Goal: Information Seeking & Learning: Understand process/instructions

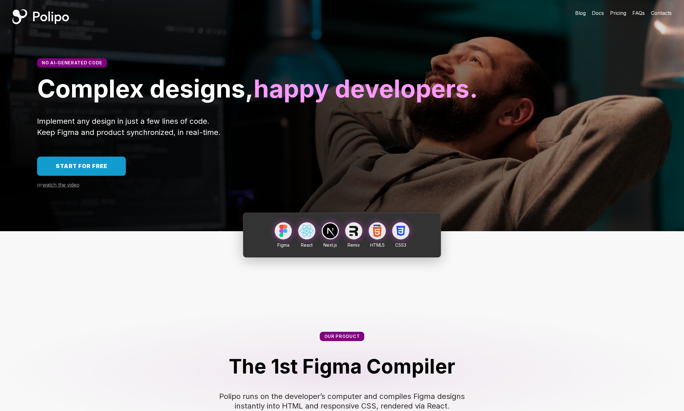
click at [82, 169] on span "Start for free" at bounding box center [82, 166] width 52 height 6
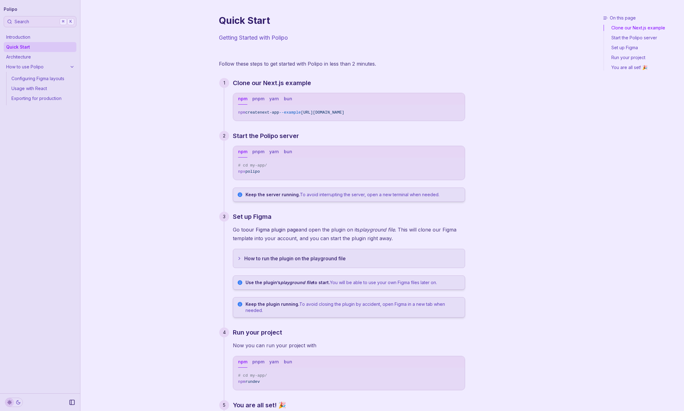
click at [290, 261] on button "How to run the plugin on the playground file" at bounding box center [349, 258] width 232 height 19
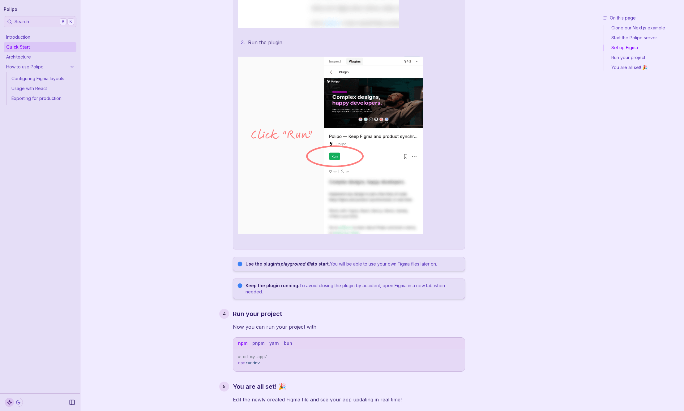
scroll to position [502, 0]
click at [263, 286] on strong "Keep the plugin running." at bounding box center [273, 284] width 54 height 5
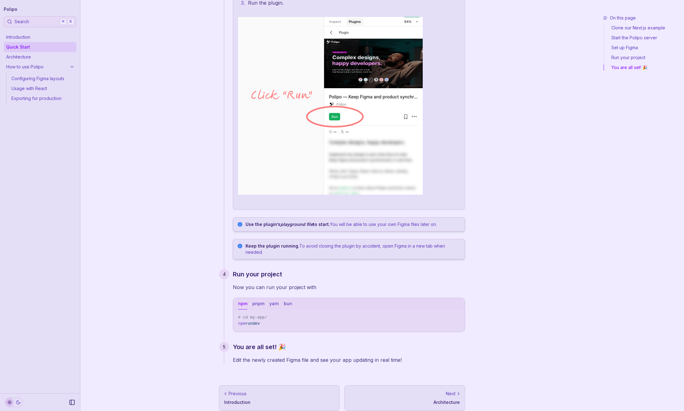
scroll to position [542, 0]
click at [32, 53] on link "Architecture" at bounding box center [40, 57] width 73 height 10
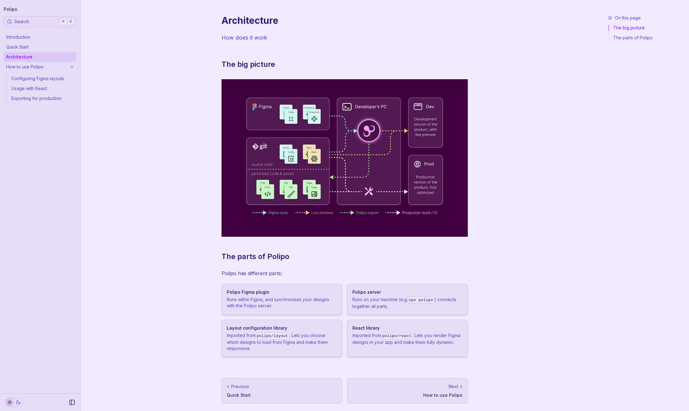
click at [38, 74] on link "Configuring Figma layouts" at bounding box center [42, 79] width 67 height 10
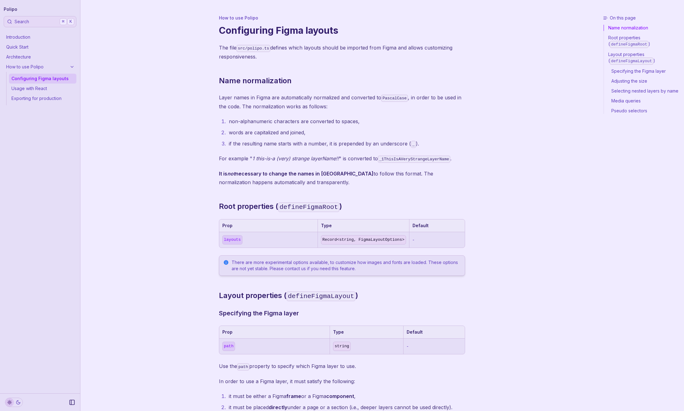
click at [31, 90] on link "Usage with React" at bounding box center [42, 89] width 67 height 10
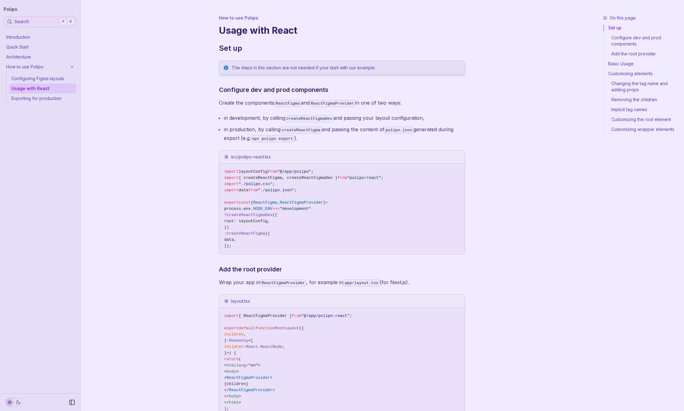
click at [27, 99] on link "Exporting for production" at bounding box center [42, 98] width 67 height 10
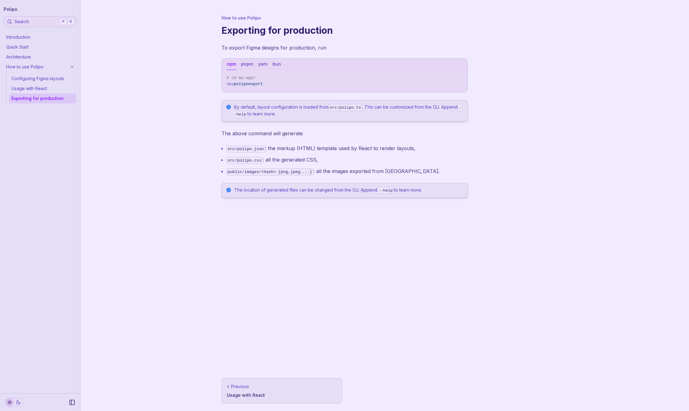
click at [24, 39] on link "Introduction" at bounding box center [40, 37] width 73 height 10
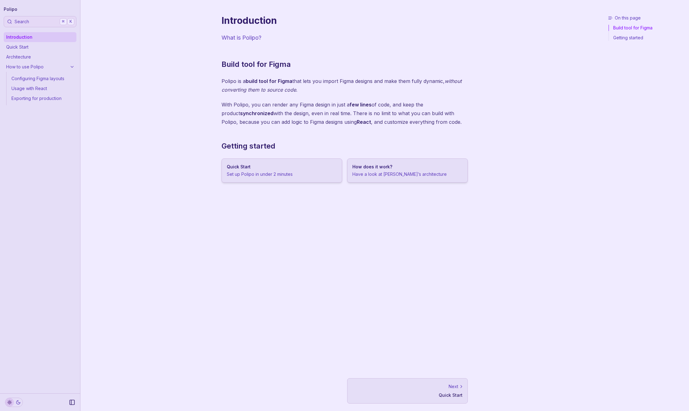
click at [253, 169] on h3 "Quick Start" at bounding box center [282, 167] width 110 height 6
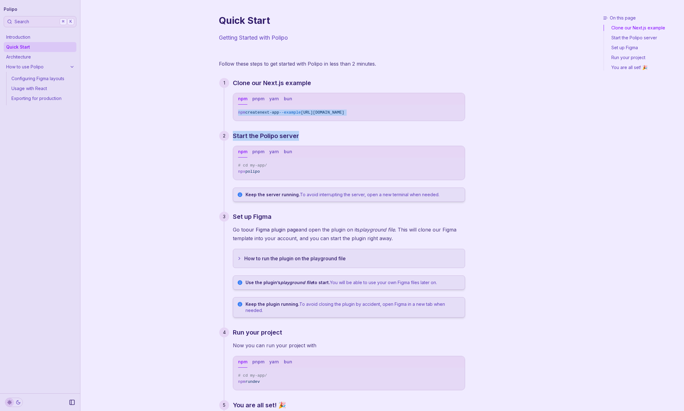
drag, startPoint x: 316, startPoint y: 121, endPoint x: 329, endPoint y: 121, distance: 13.0
click at [329, 121] on div "Clone our Next.js example npm pnpm yarn bun npm create next-app --example https…" at bounding box center [344, 250] width 241 height 344
click at [296, 121] on div "Clone our Next.js example npm pnpm yarn bun npm create next-app --example https…" at bounding box center [344, 250] width 241 height 344
drag, startPoint x: 302, startPoint y: 119, endPoint x: 401, endPoint y: 119, distance: 99.3
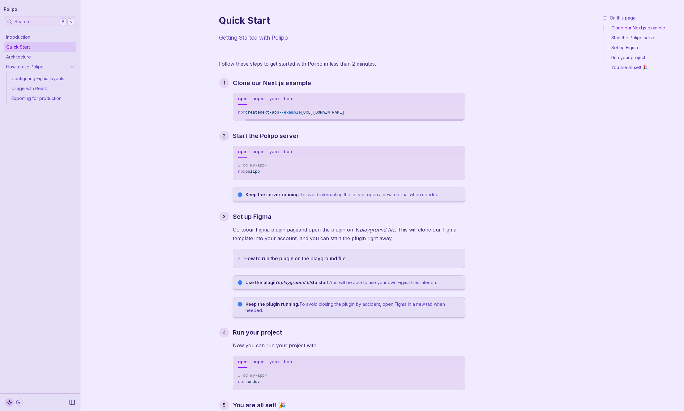
click at [369, 121] on div at bounding box center [355, 120] width 219 height 2
click at [457, 109] on button "Copy Text" at bounding box center [457, 111] width 9 height 9
drag, startPoint x: 298, startPoint y: 112, endPoint x: 471, endPoint y: 113, distance: 173.0
click at [471, 113] on article "Quick Start Getting Started with Polipo Follow these steps to get started with …" at bounding box center [342, 238] width 266 height 476
copy span "https://github.com/getpolipo/examples/tree/main/nextjs/blog-starter"
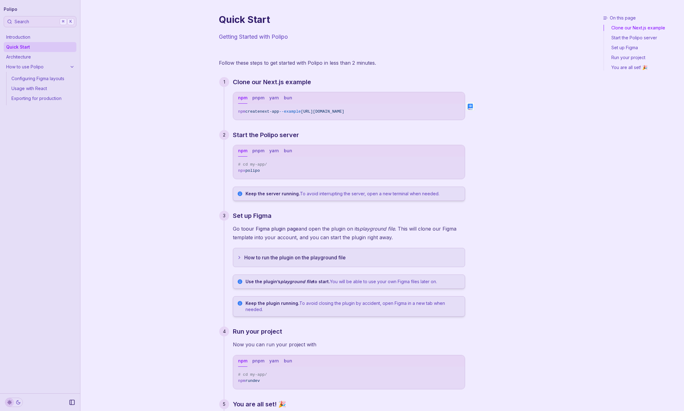
scroll to position [1, 0]
click at [344, 111] on span "https://github.com/getpolipo/examples/tree/main/nextjs/blog-starter" at bounding box center [322, 111] width 43 height 5
drag, startPoint x: 297, startPoint y: 111, endPoint x: 472, endPoint y: 110, distance: 175.1
click at [472, 110] on article "Quick Start Getting Started with Polipo Follow these steps to get started with …" at bounding box center [342, 237] width 266 height 476
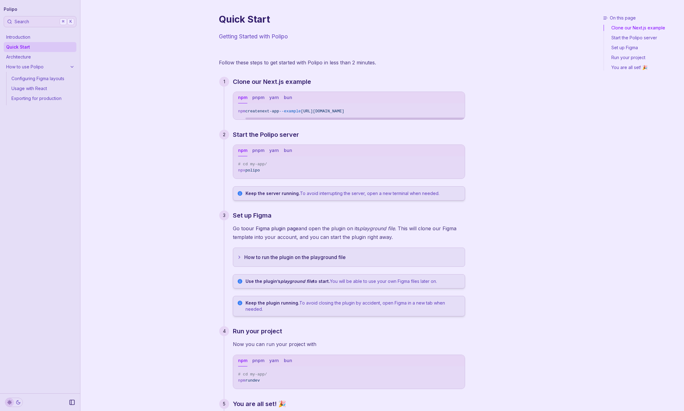
copy span "https://github.com/getpolipo/examples/tree/main/nextjs/blog-starter"
click at [454, 109] on button "Copy Text" at bounding box center [457, 110] width 9 height 9
